Goal: Task Accomplishment & Management: Manage account settings

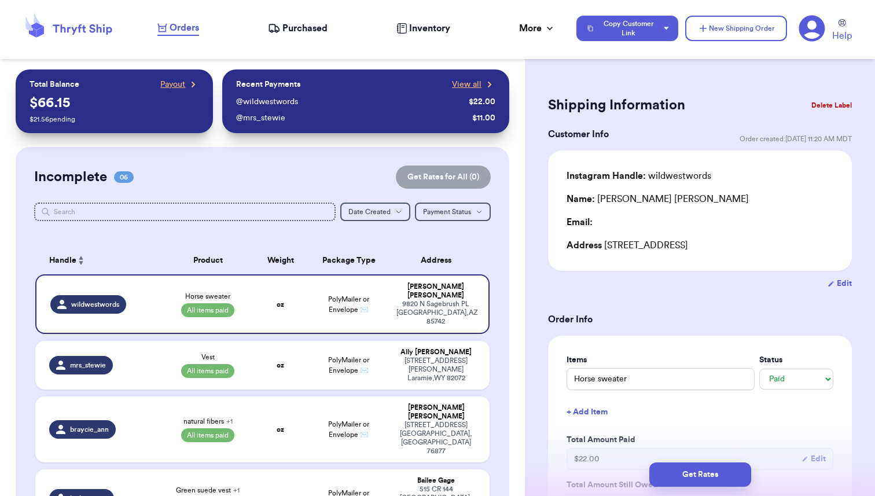
select select "paid"
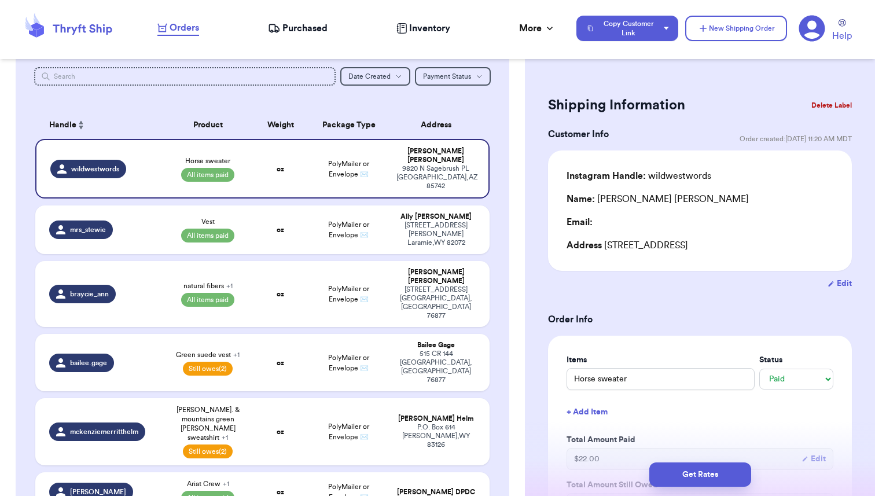
scroll to position [137, 0]
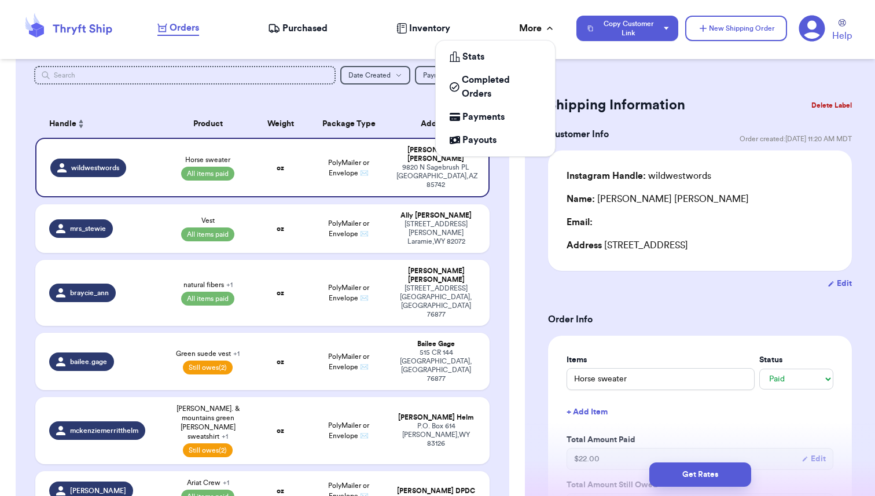
click at [541, 27] on div "More" at bounding box center [537, 28] width 36 height 14
click at [471, 142] on span "Payouts" at bounding box center [479, 140] width 34 height 14
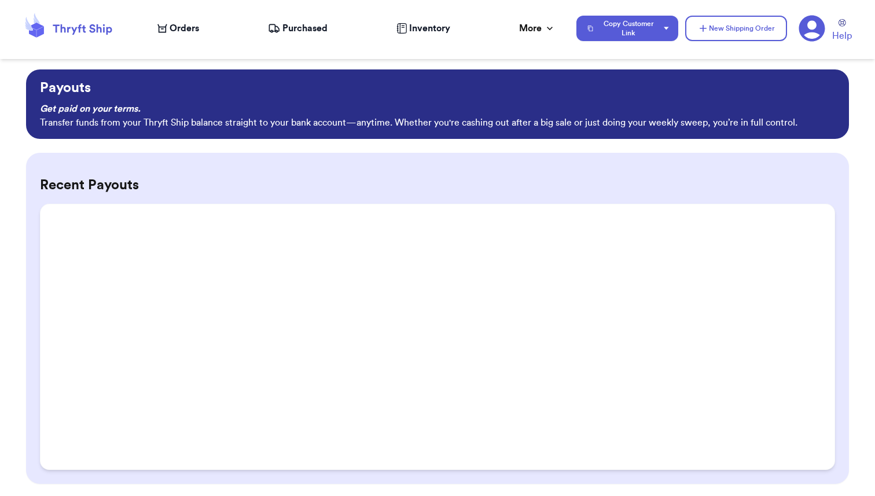
click at [589, 182] on h2 "Recent Payouts" at bounding box center [437, 185] width 795 height 19
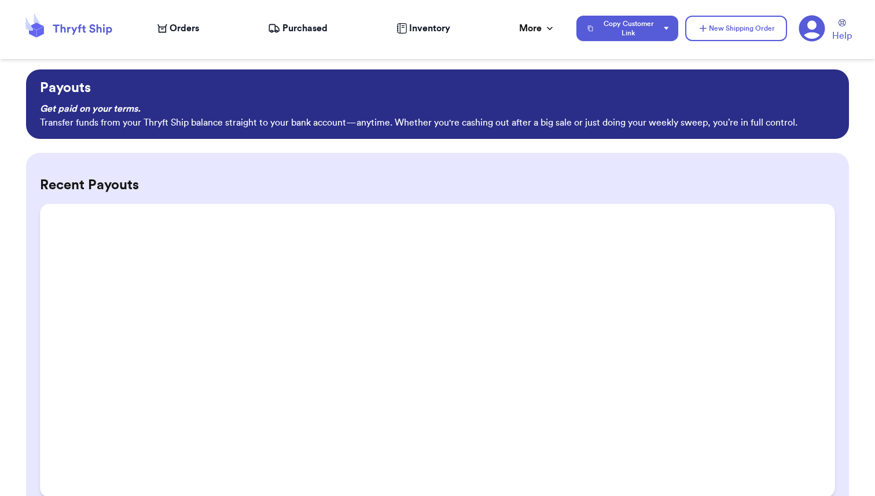
click at [304, 35] on span "Purchased" at bounding box center [304, 28] width 45 height 14
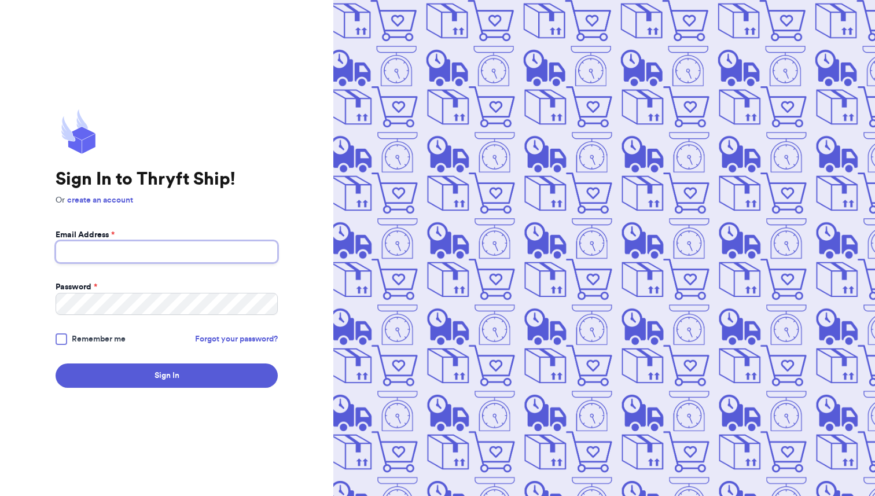
click at [131, 253] on input "Email Address *" at bounding box center [167, 252] width 222 height 22
type input "thefoundfold@gmail.com"
click at [95, 333] on span "Remember me" at bounding box center [99, 339] width 54 height 12
click at [0, 0] on input "Remember me" at bounding box center [0, 0] width 0 height 0
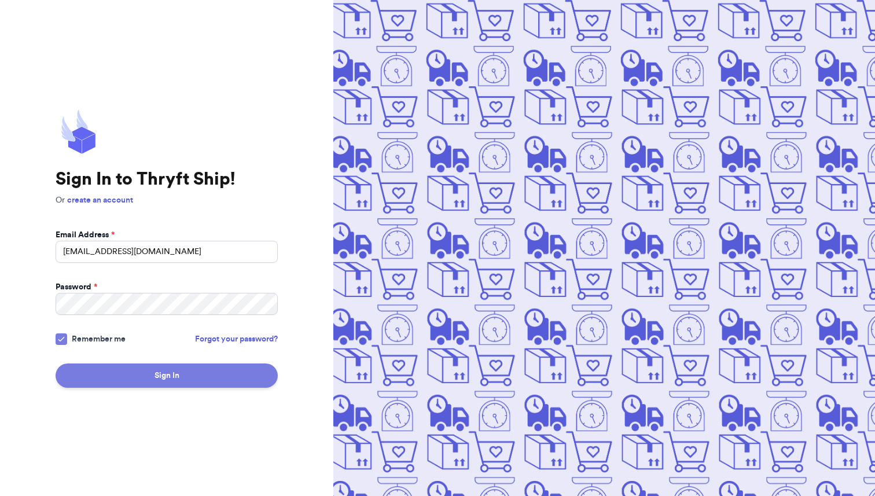
click at [145, 372] on button "Sign In" at bounding box center [167, 375] width 222 height 24
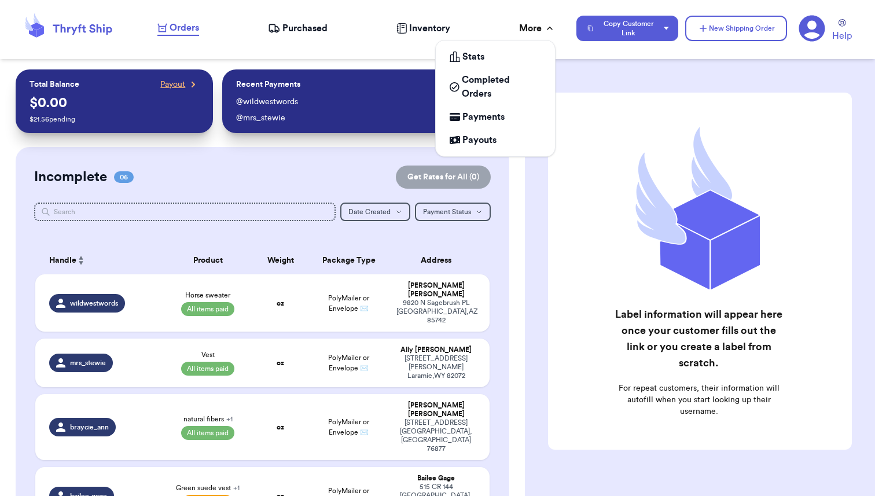
click at [532, 29] on div "More" at bounding box center [537, 28] width 36 height 14
click at [475, 138] on span "Payouts" at bounding box center [479, 140] width 34 height 14
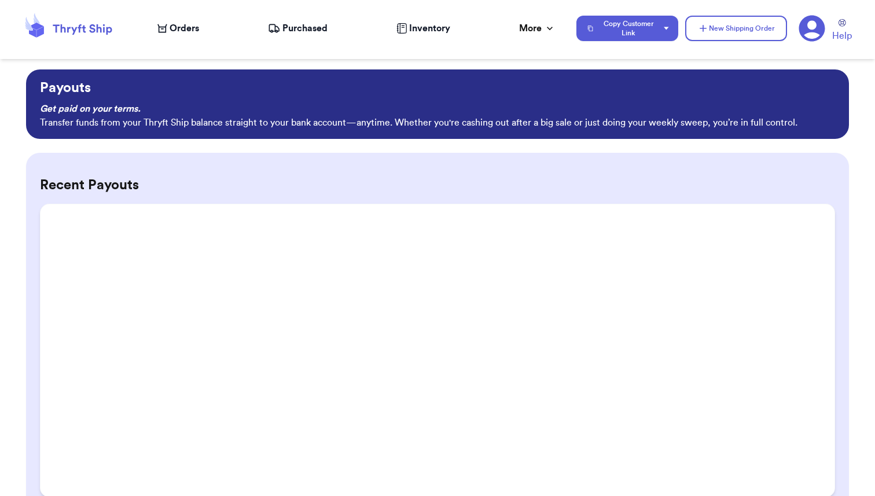
click at [294, 28] on span "Purchased" at bounding box center [304, 28] width 45 height 14
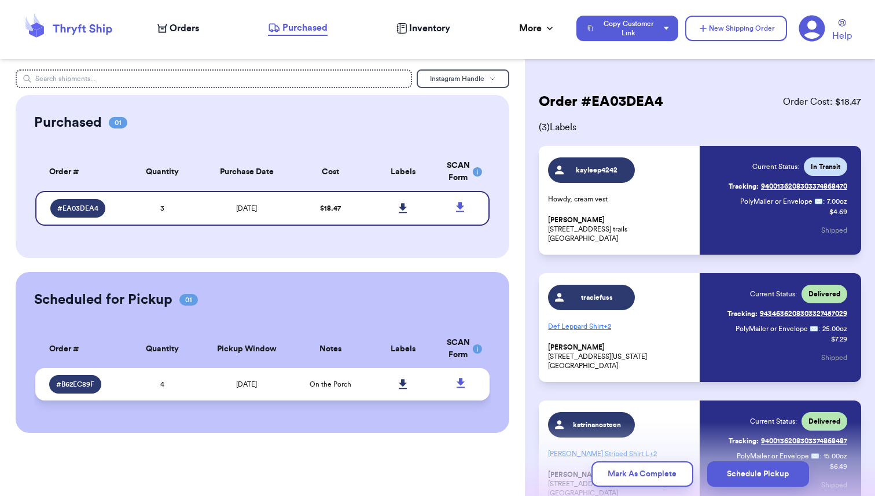
click at [191, 384] on td "4" at bounding box center [162, 384] width 73 height 32
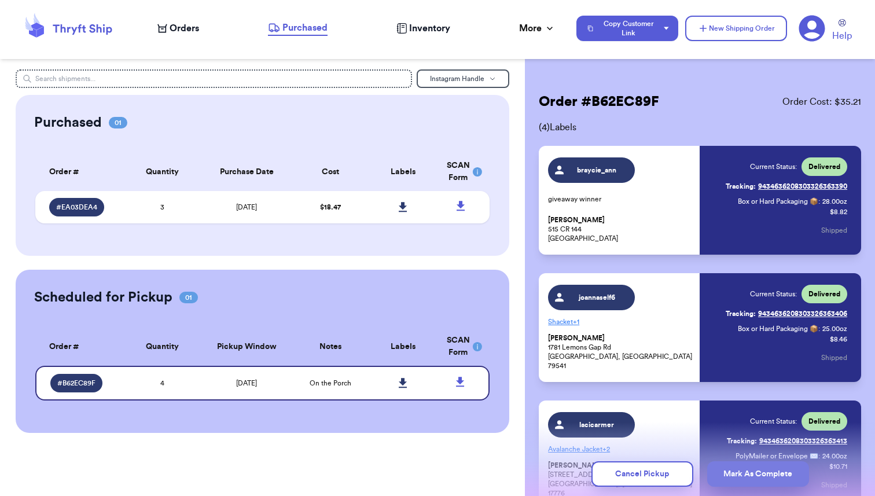
click at [743, 471] on button "Mark As Complete" at bounding box center [758, 473] width 102 height 25
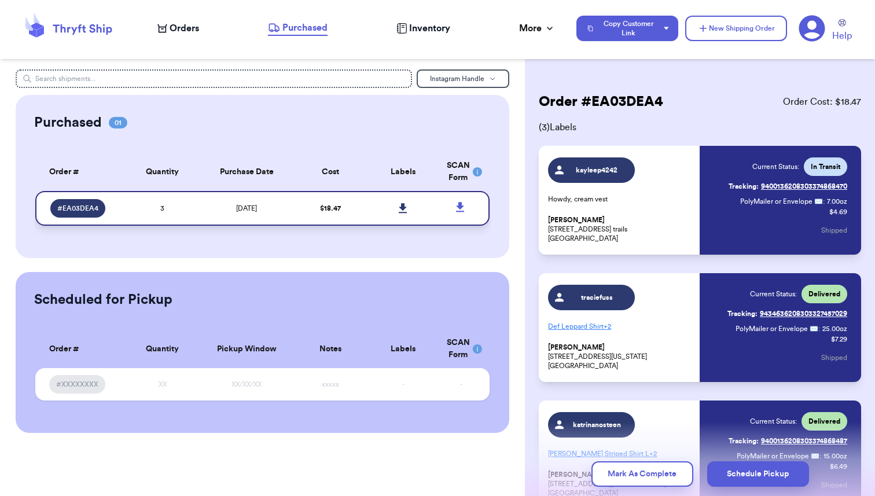
click at [203, 203] on td "9/15/2025" at bounding box center [246, 208] width 95 height 35
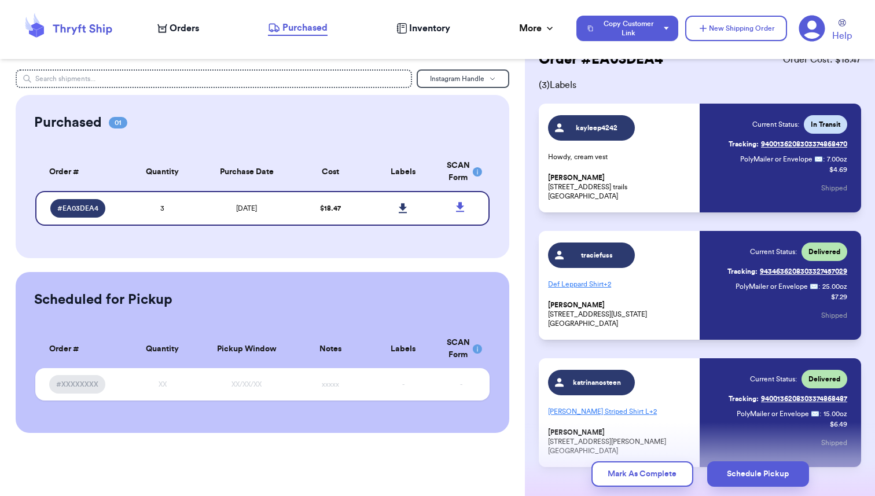
scroll to position [45, 0]
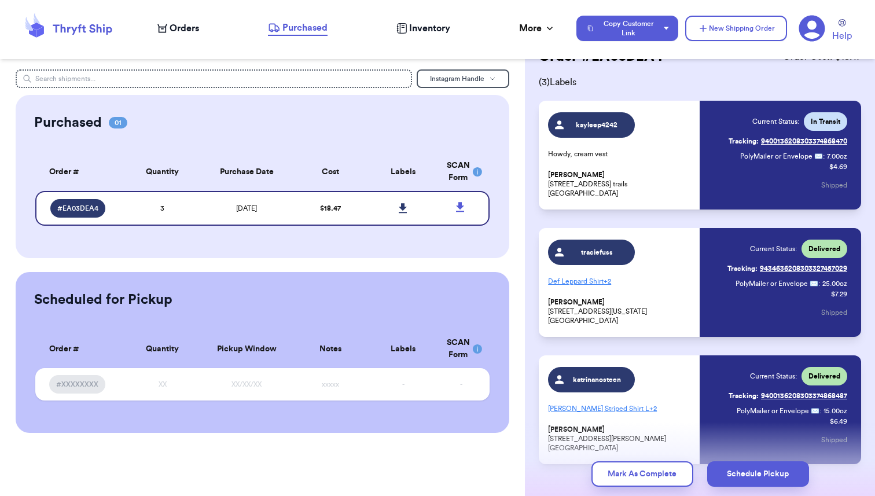
click at [807, 143] on link "Tracking: 9400136208303374868470" at bounding box center [788, 141] width 119 height 19
click at [177, 32] on span "Orders" at bounding box center [185, 28] width 30 height 14
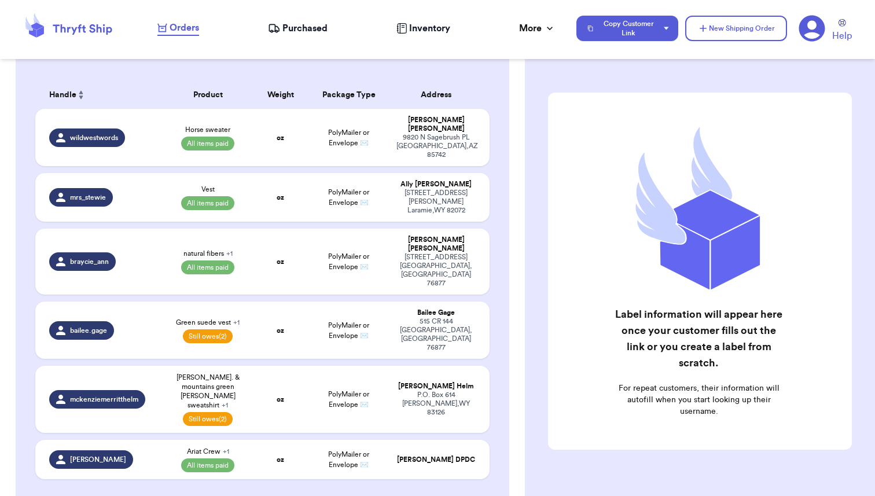
scroll to position [171, 0]
